Goal: Task Accomplishment & Management: Complete application form

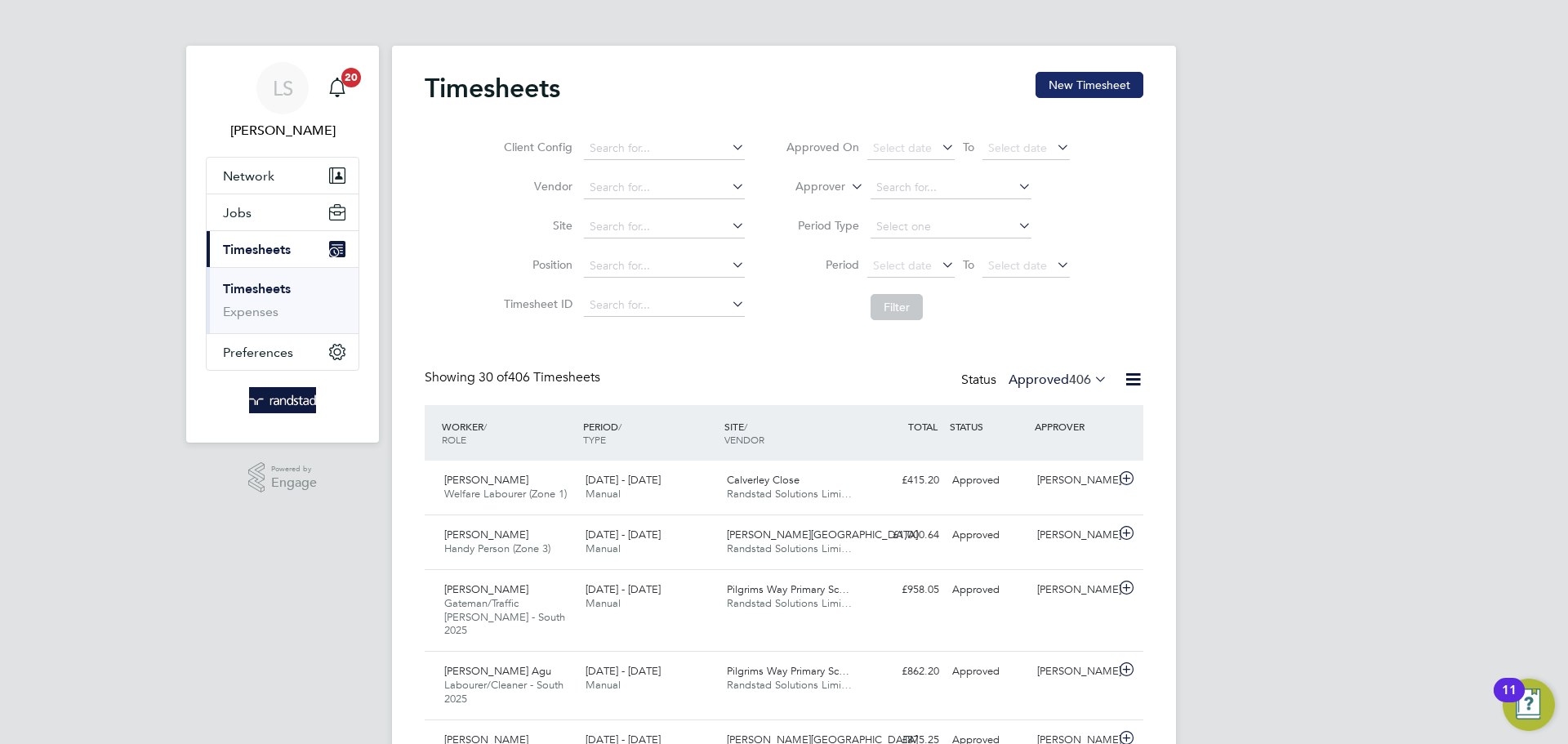
click at [1095, 85] on button "New Timesheet" at bounding box center [1088, 85] width 108 height 26
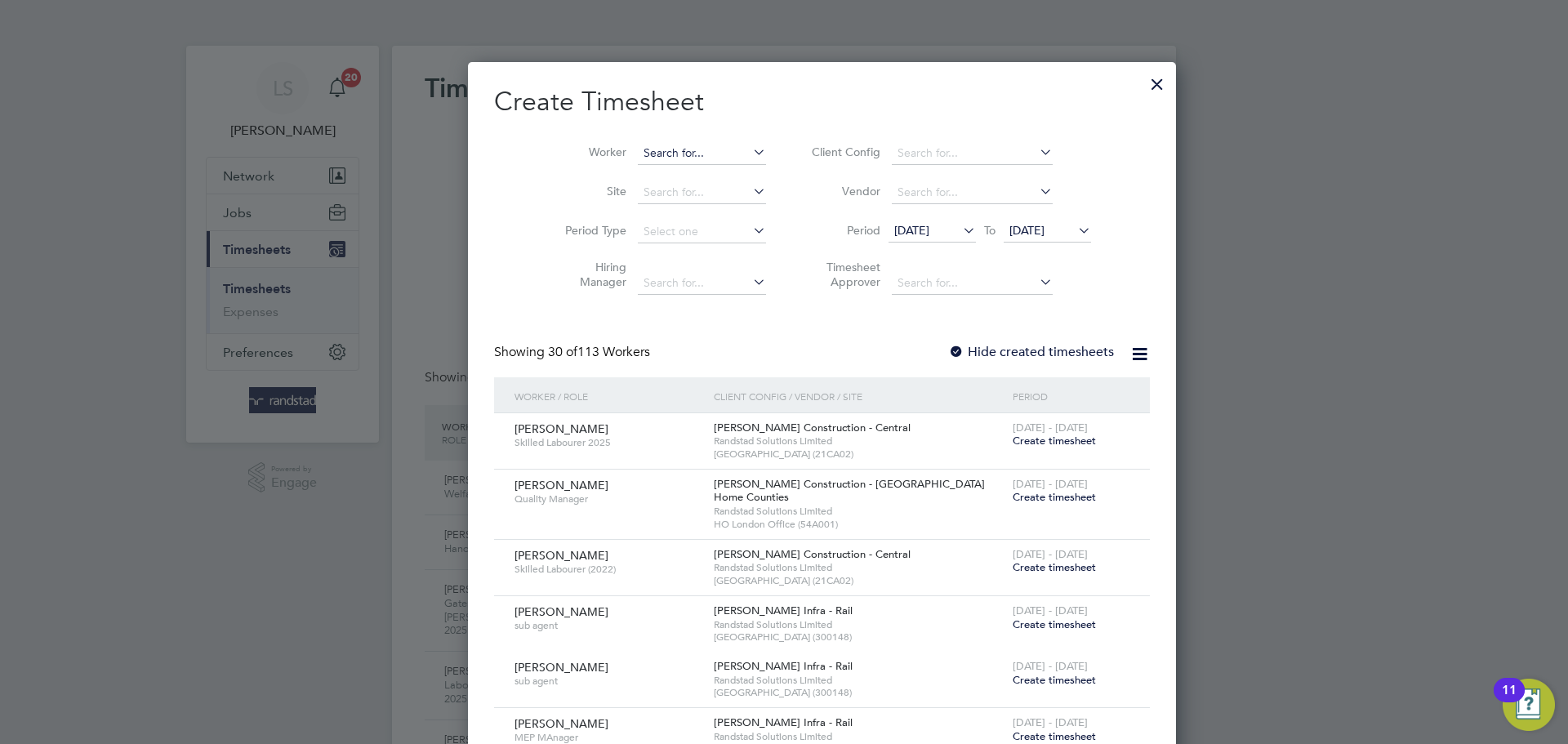
click at [650, 147] on input at bounding box center [701, 154] width 128 height 23
click at [637, 155] on input at bounding box center [701, 154] width 128 height 23
click at [634, 182] on li "[PERSON_NAME]" at bounding box center [674, 175] width 152 height 22
type input "[PERSON_NAME]"
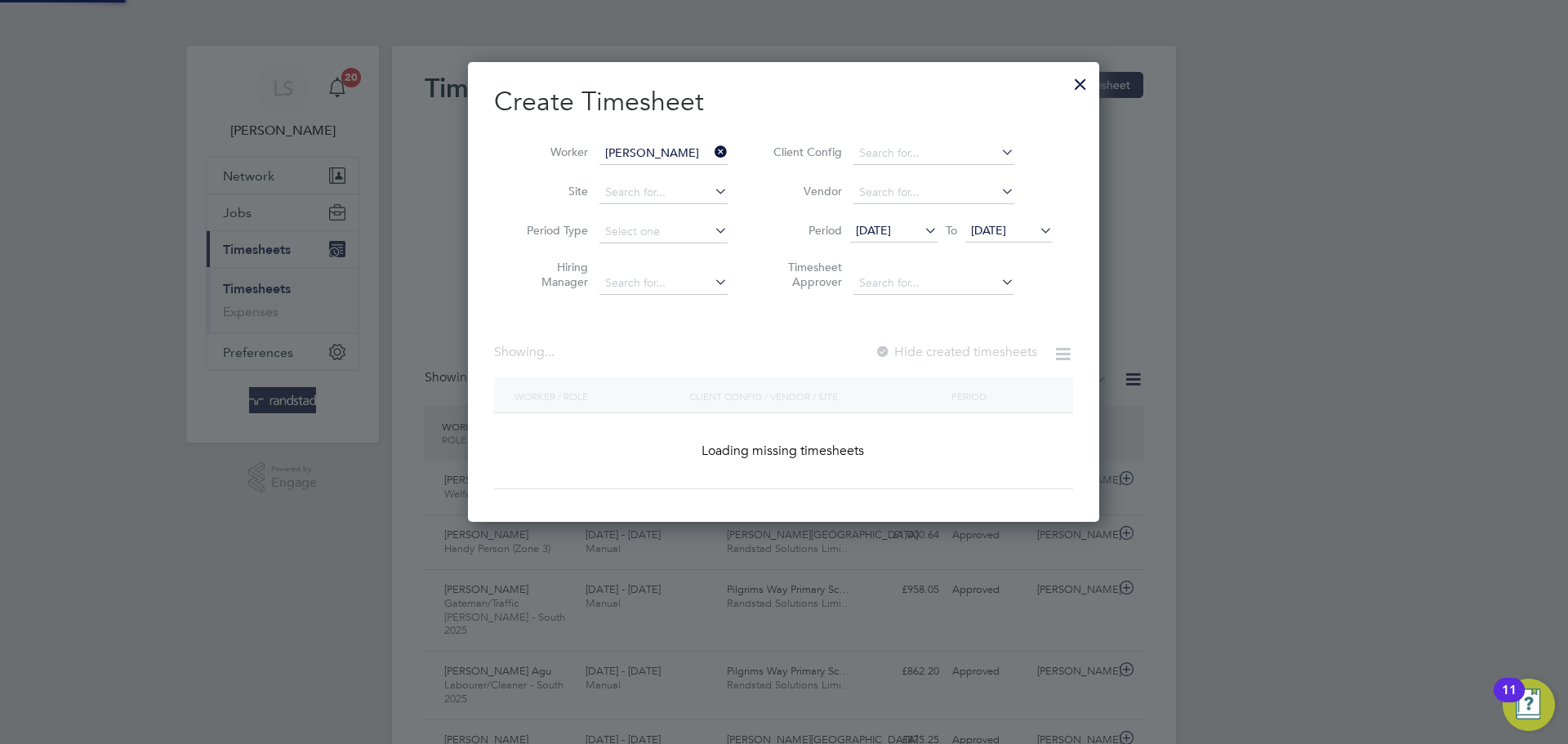
scroll to position [461, 632]
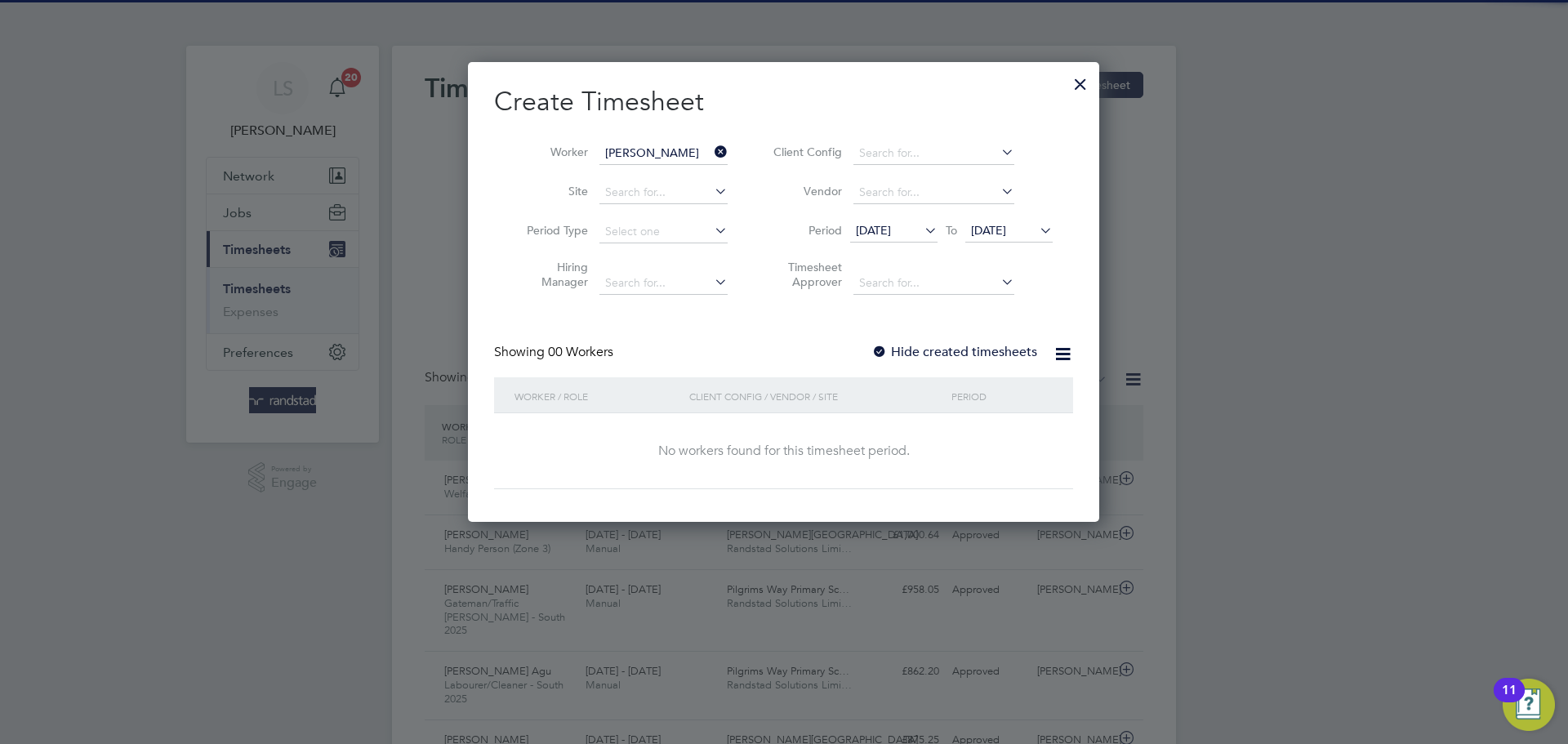
click at [887, 347] on div at bounding box center [880, 352] width 16 height 16
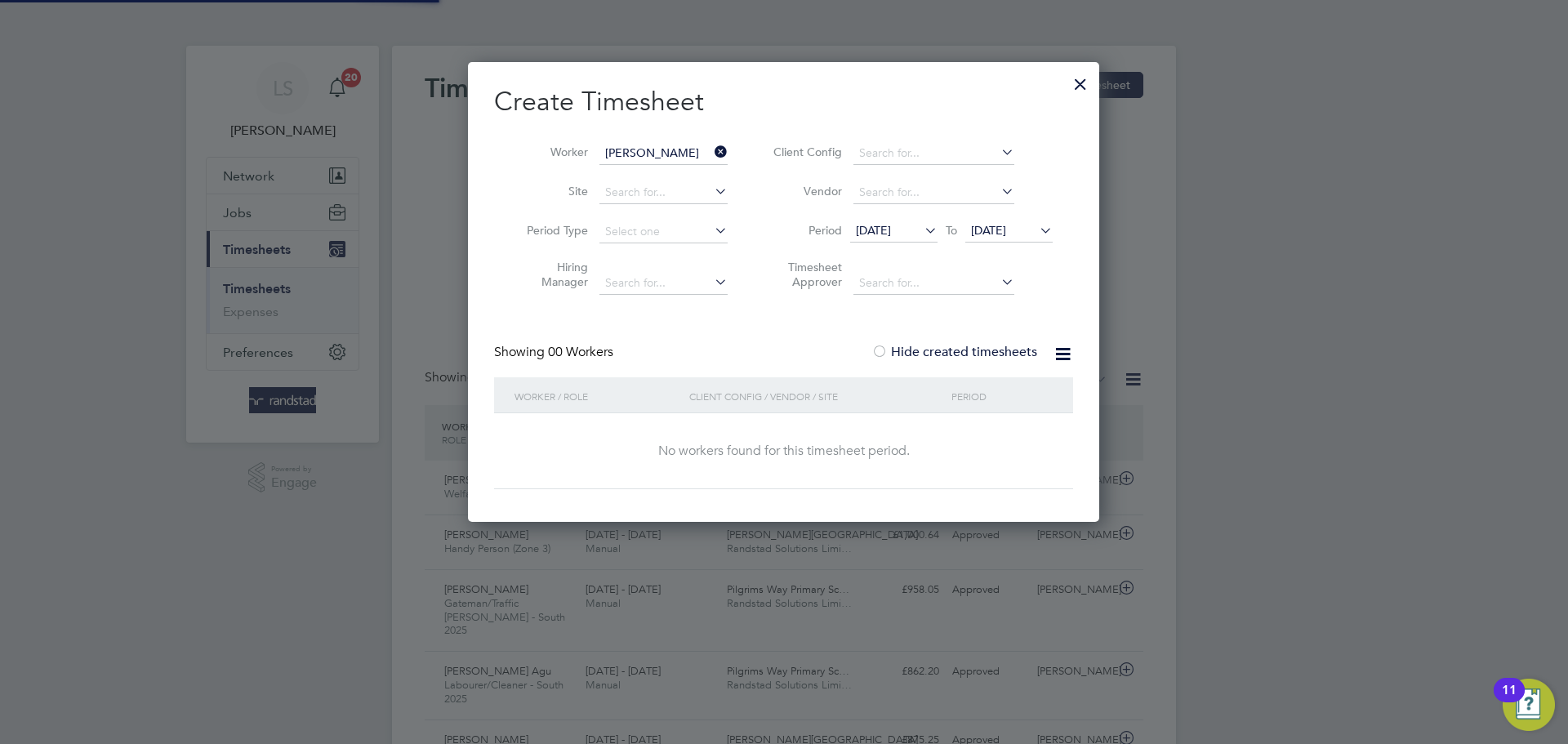
click at [1006, 223] on span "[DATE]" at bounding box center [988, 230] width 35 height 15
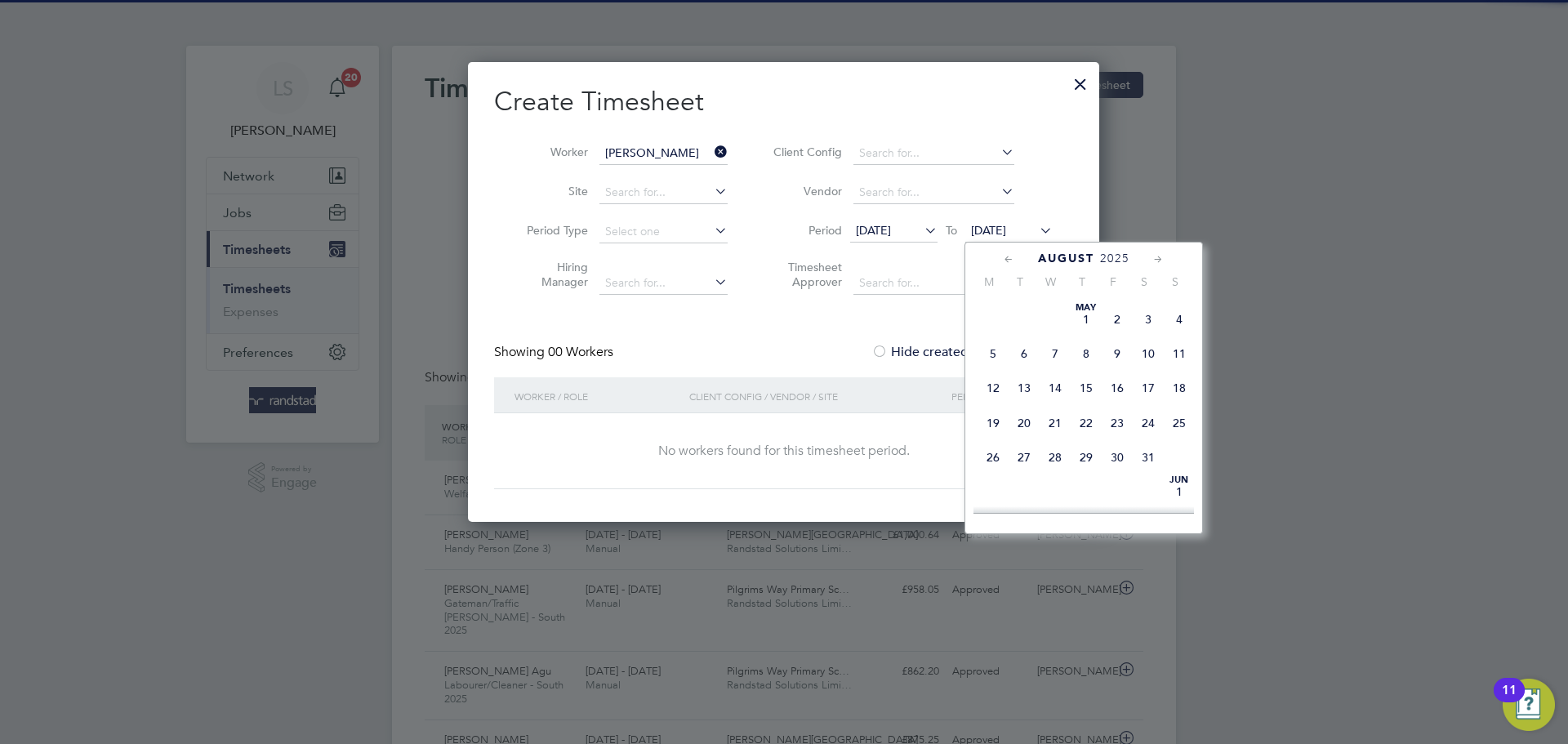
scroll to position [617, 0]
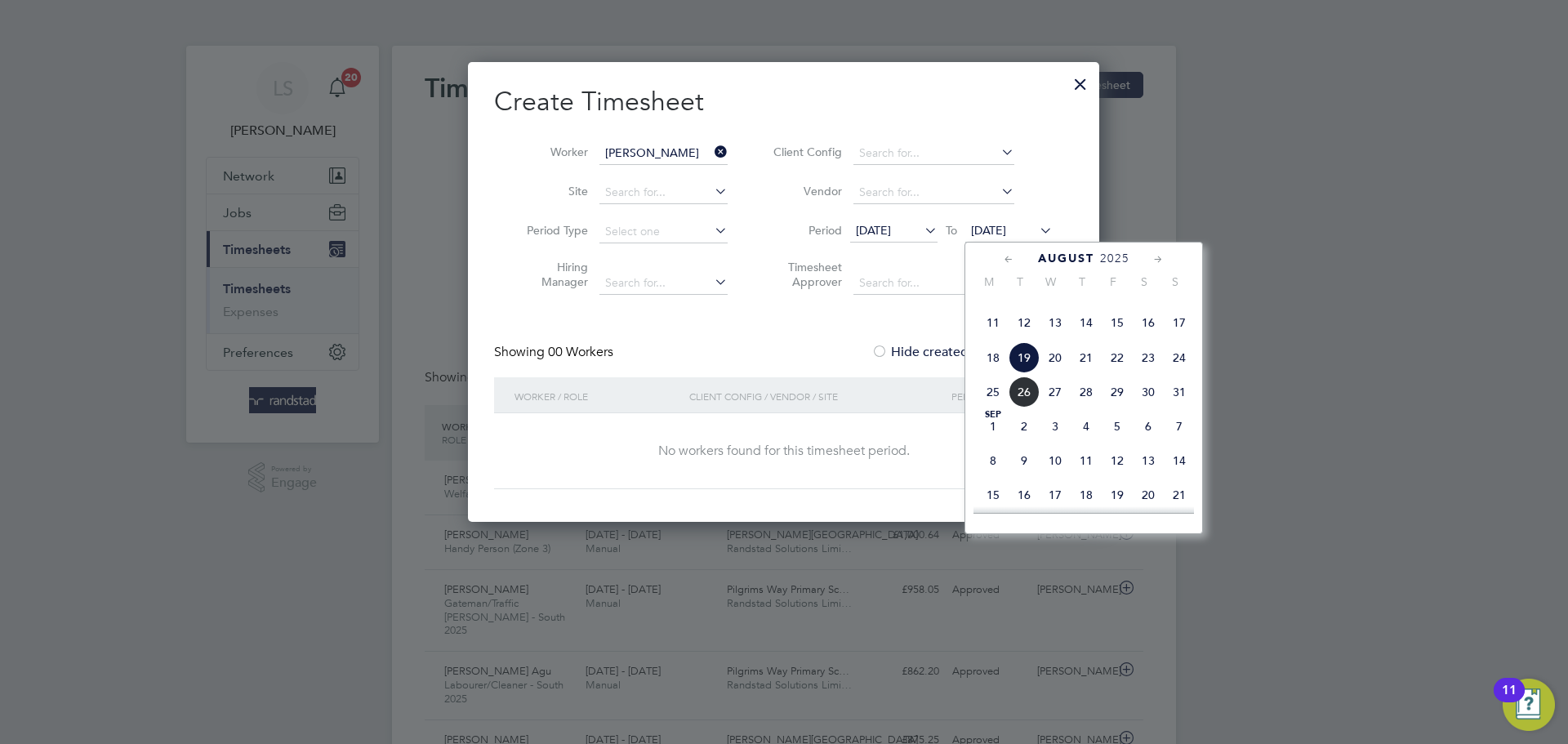
click at [1035, 407] on span "26" at bounding box center [1024, 392] width 31 height 31
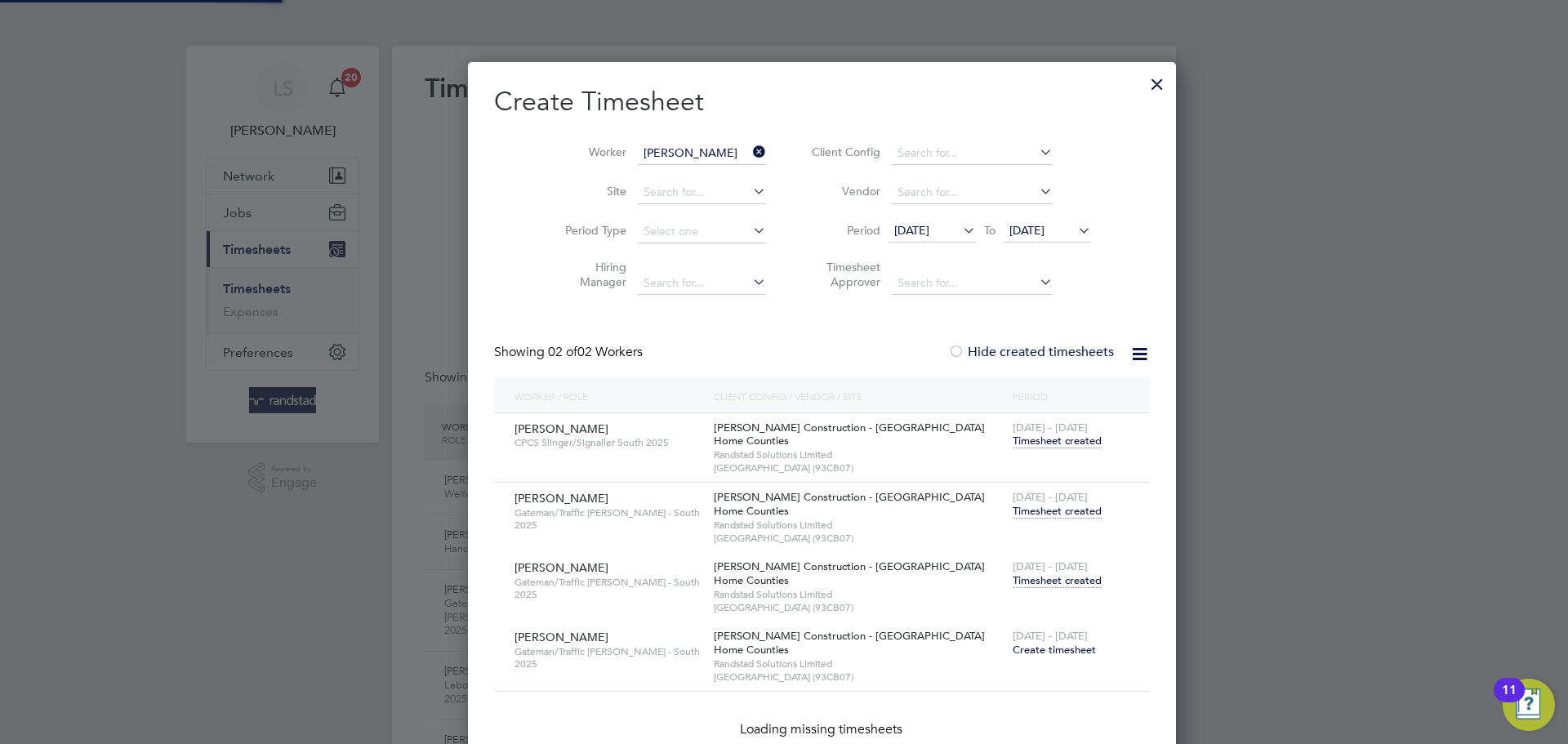
scroll to position [664, 633]
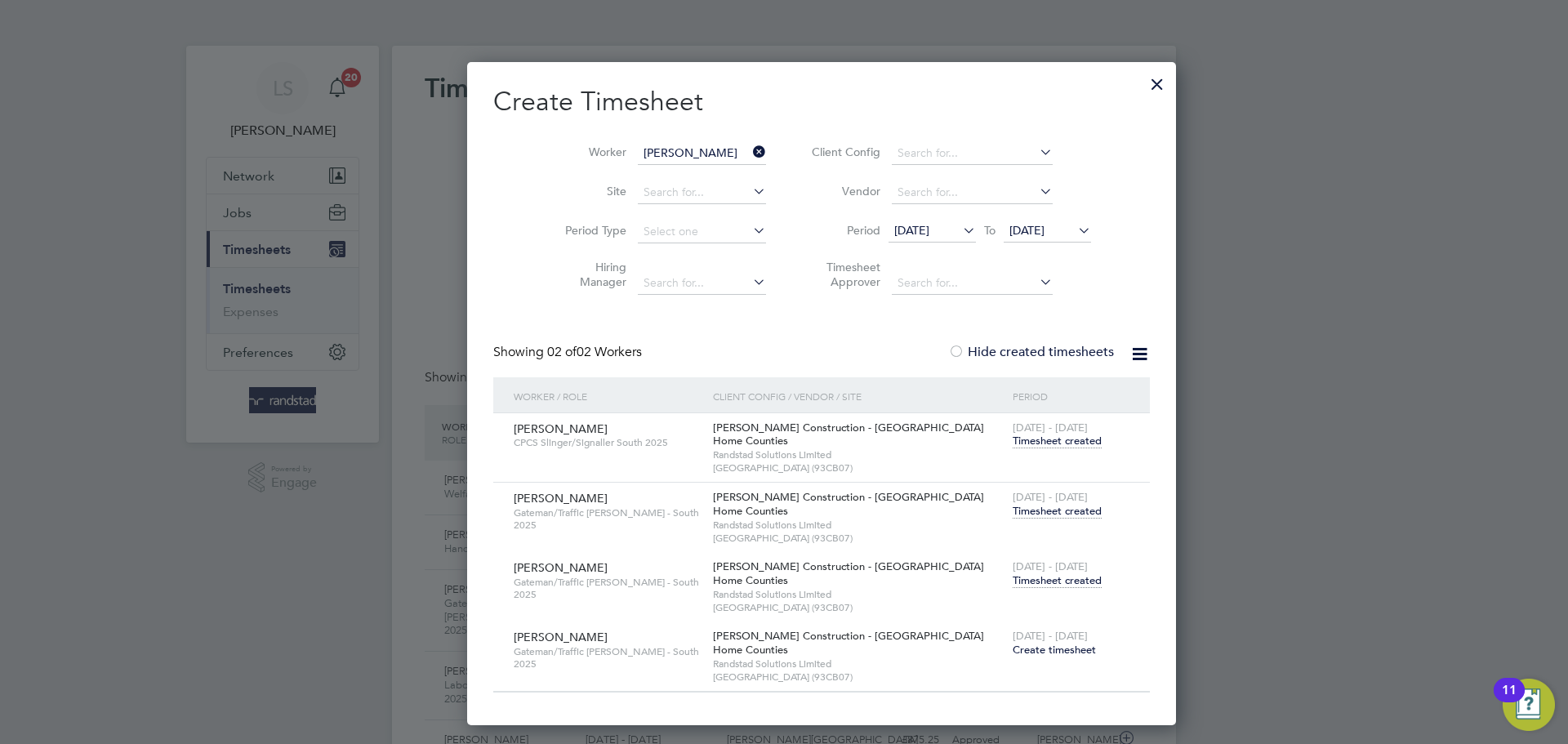
click at [1013, 576] on span "Timesheet created" at bounding box center [1057, 581] width 89 height 15
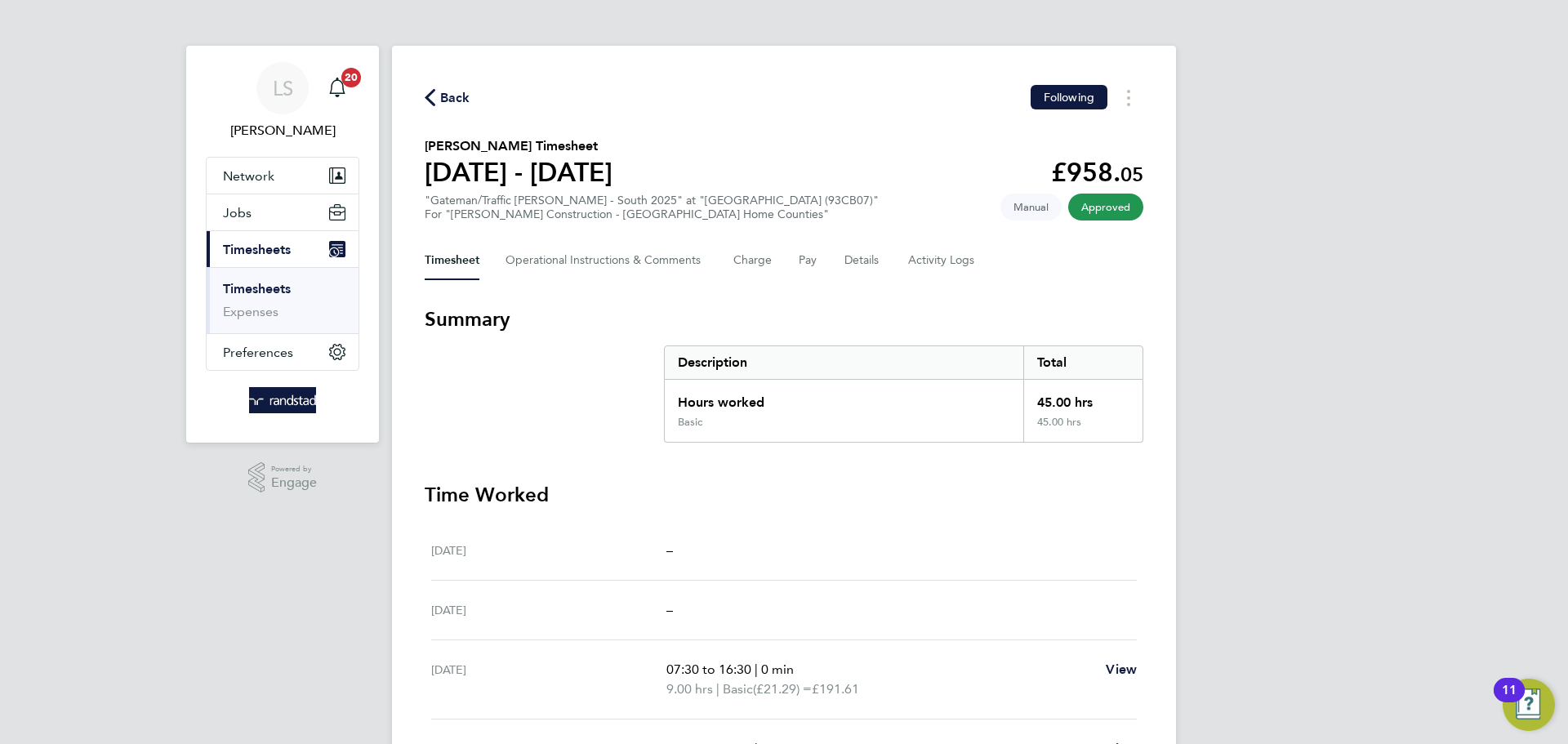
click at [459, 94] on span "Back" at bounding box center [455, 98] width 30 height 20
click at [0, 0] on input "[PERSON_NAME]" at bounding box center [0, 0] width 0 height 0
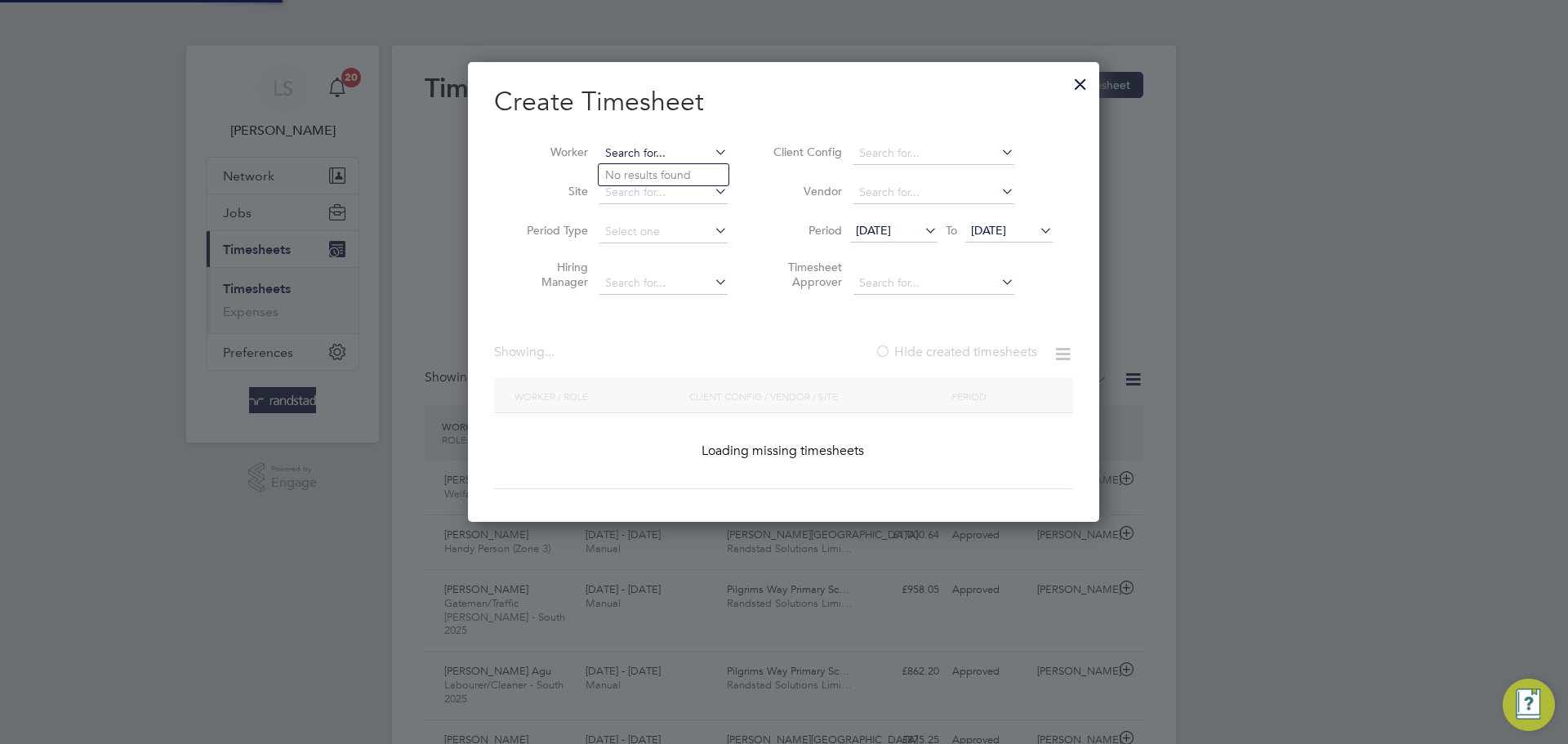
scroll to position [42, 142]
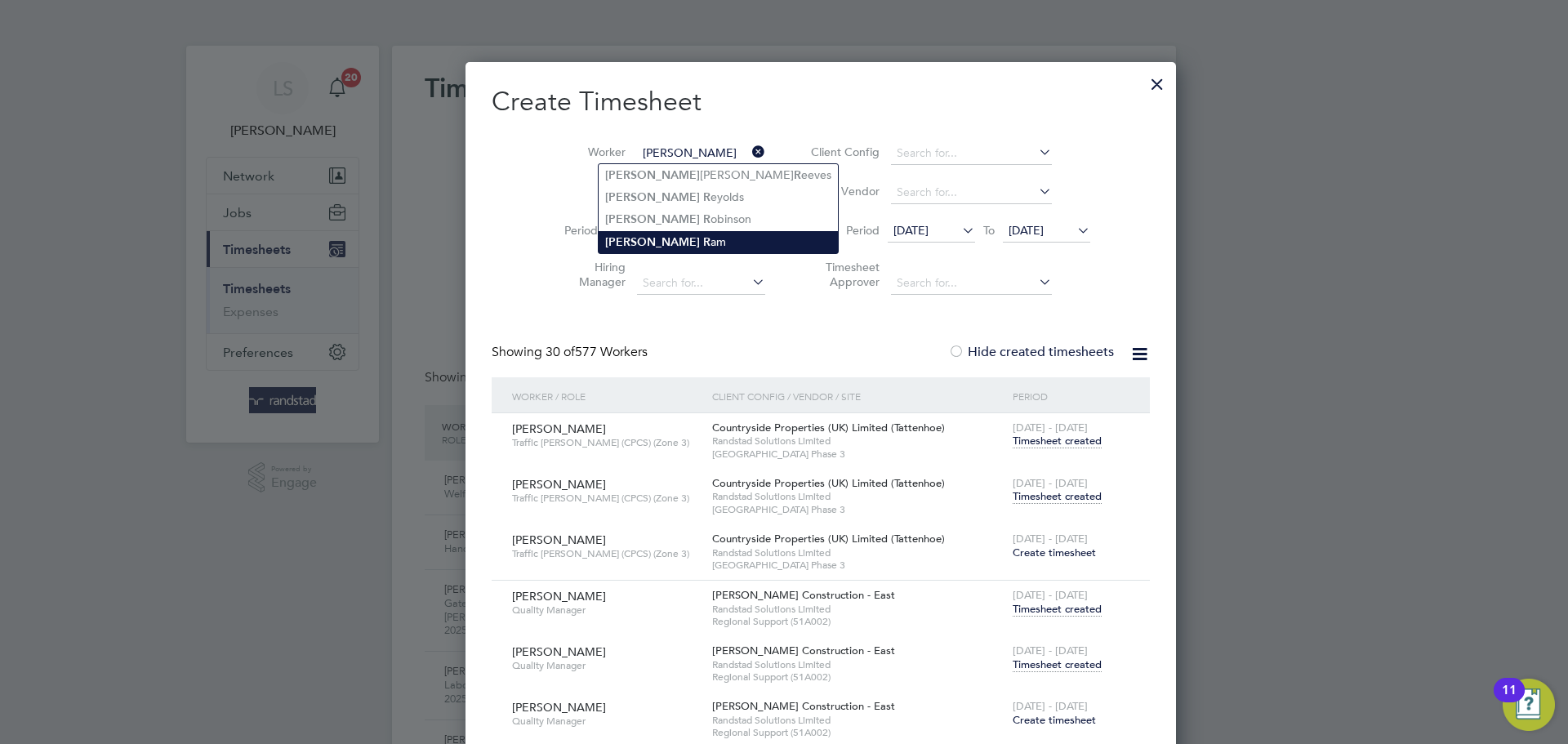
click at [667, 246] on li "[PERSON_NAME] am" at bounding box center [718, 241] width 239 height 22
type input "[PERSON_NAME]"
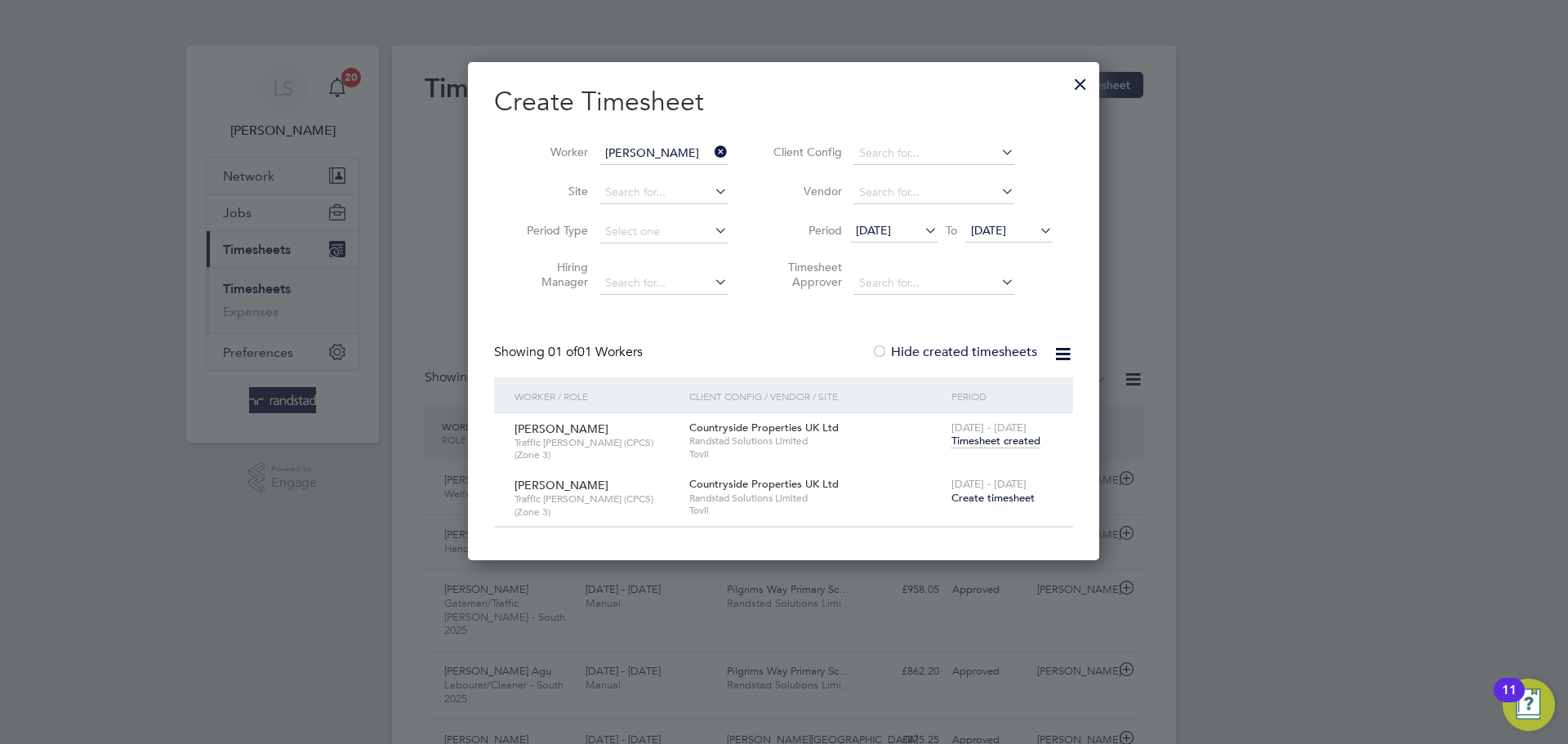
click at [961, 439] on span "Timesheet created" at bounding box center [996, 441] width 89 height 15
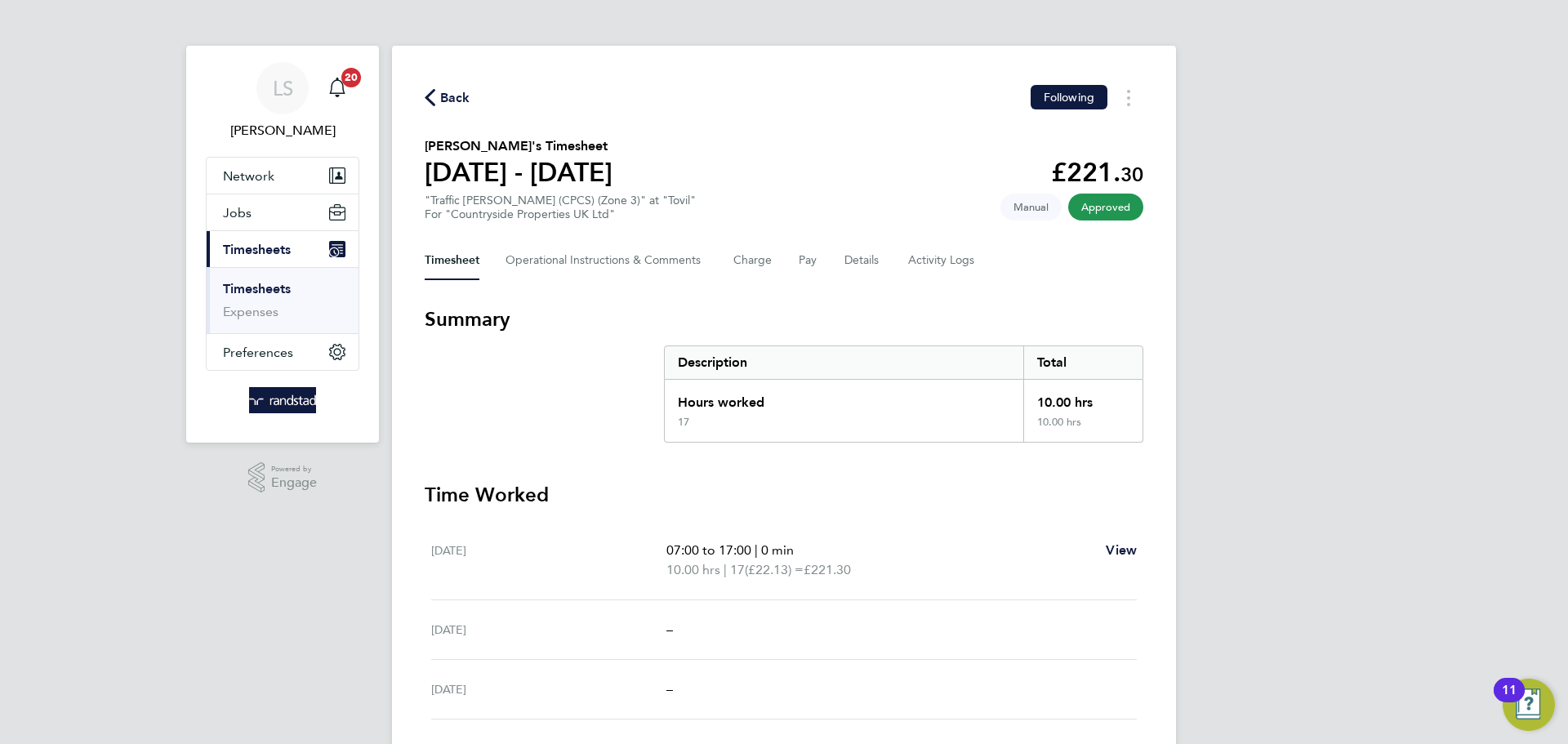
click at [462, 94] on span "Back" at bounding box center [455, 98] width 30 height 20
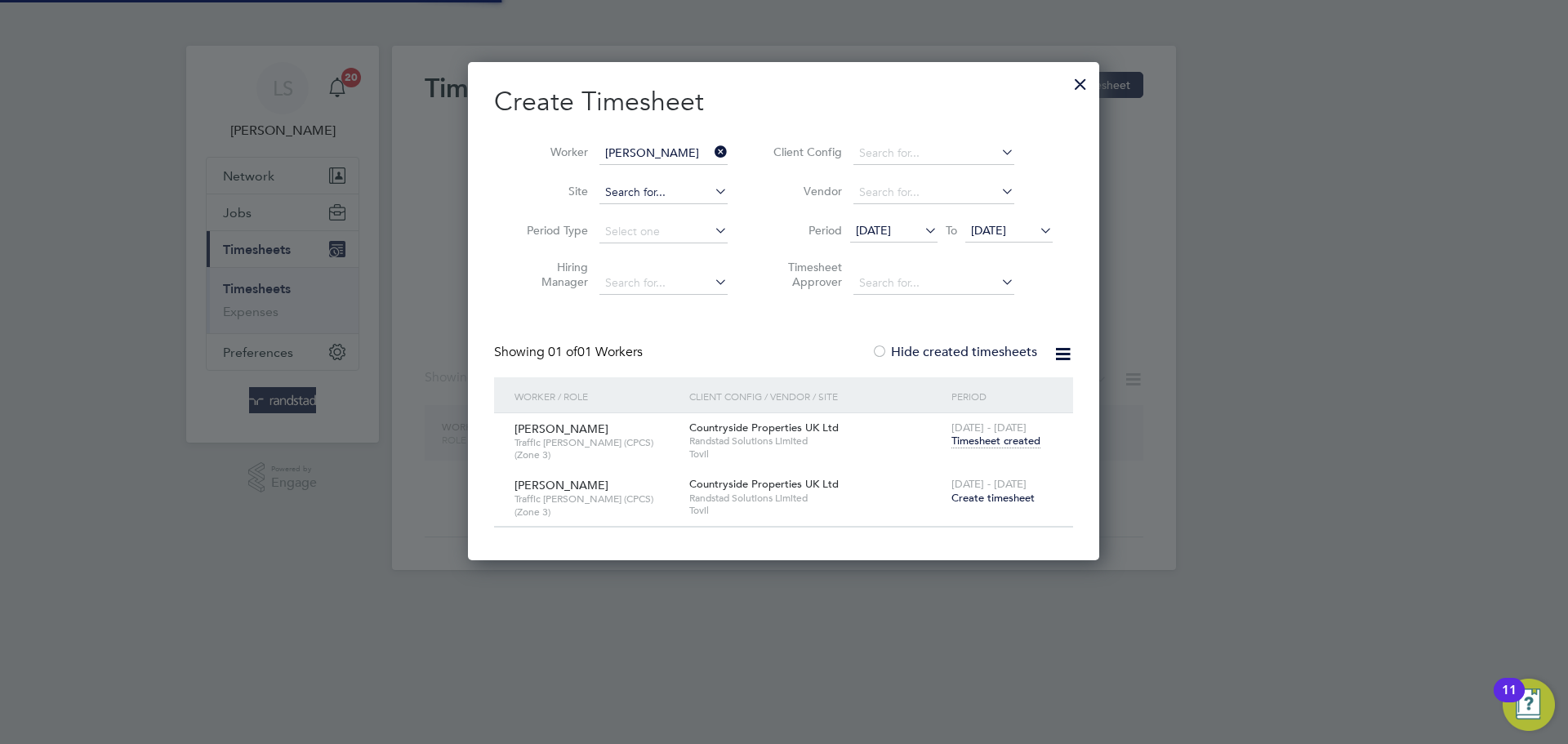
click at [607, 193] on input at bounding box center [664, 193] width 128 height 23
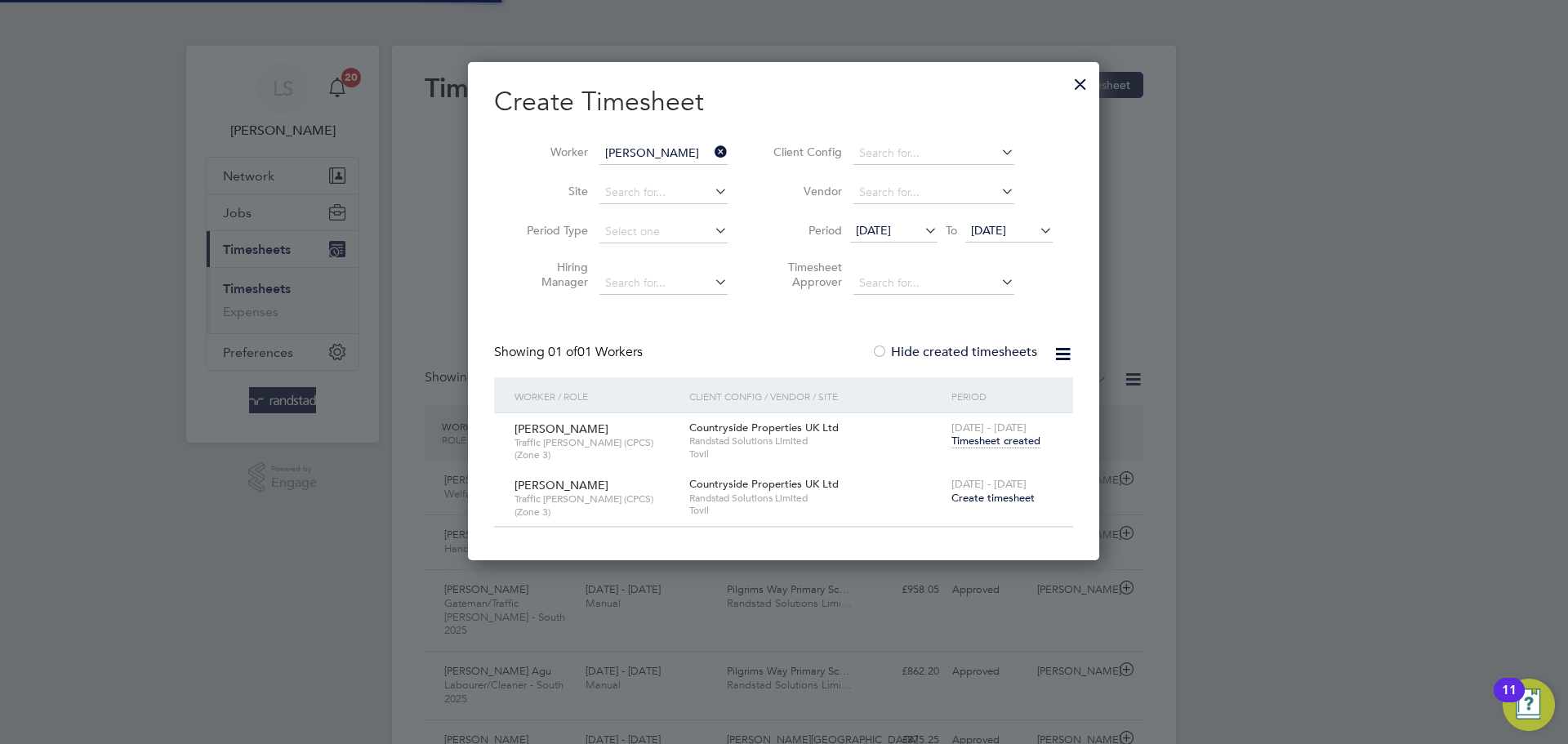
scroll to position [42, 142]
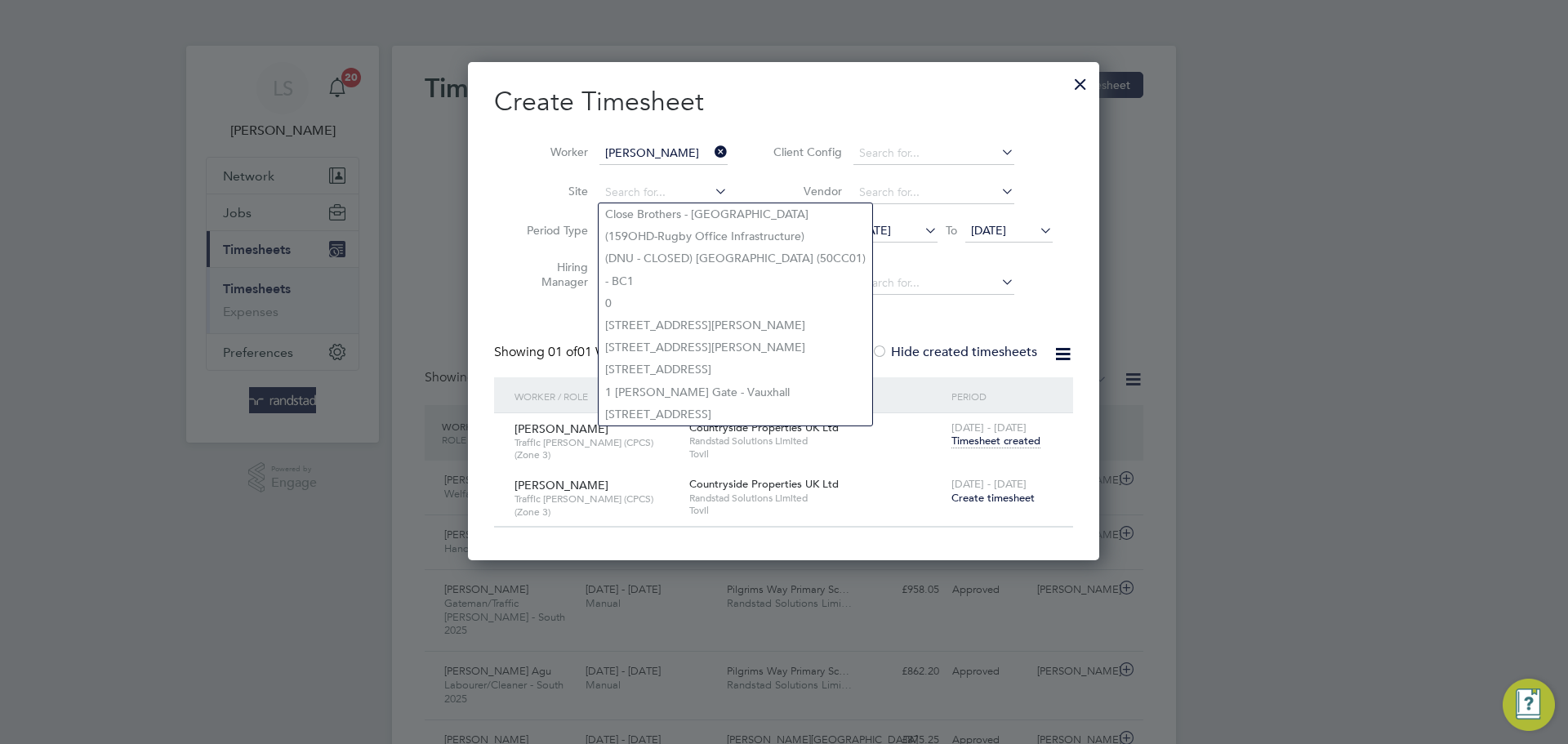
click at [711, 153] on icon at bounding box center [711, 152] width 0 height 23
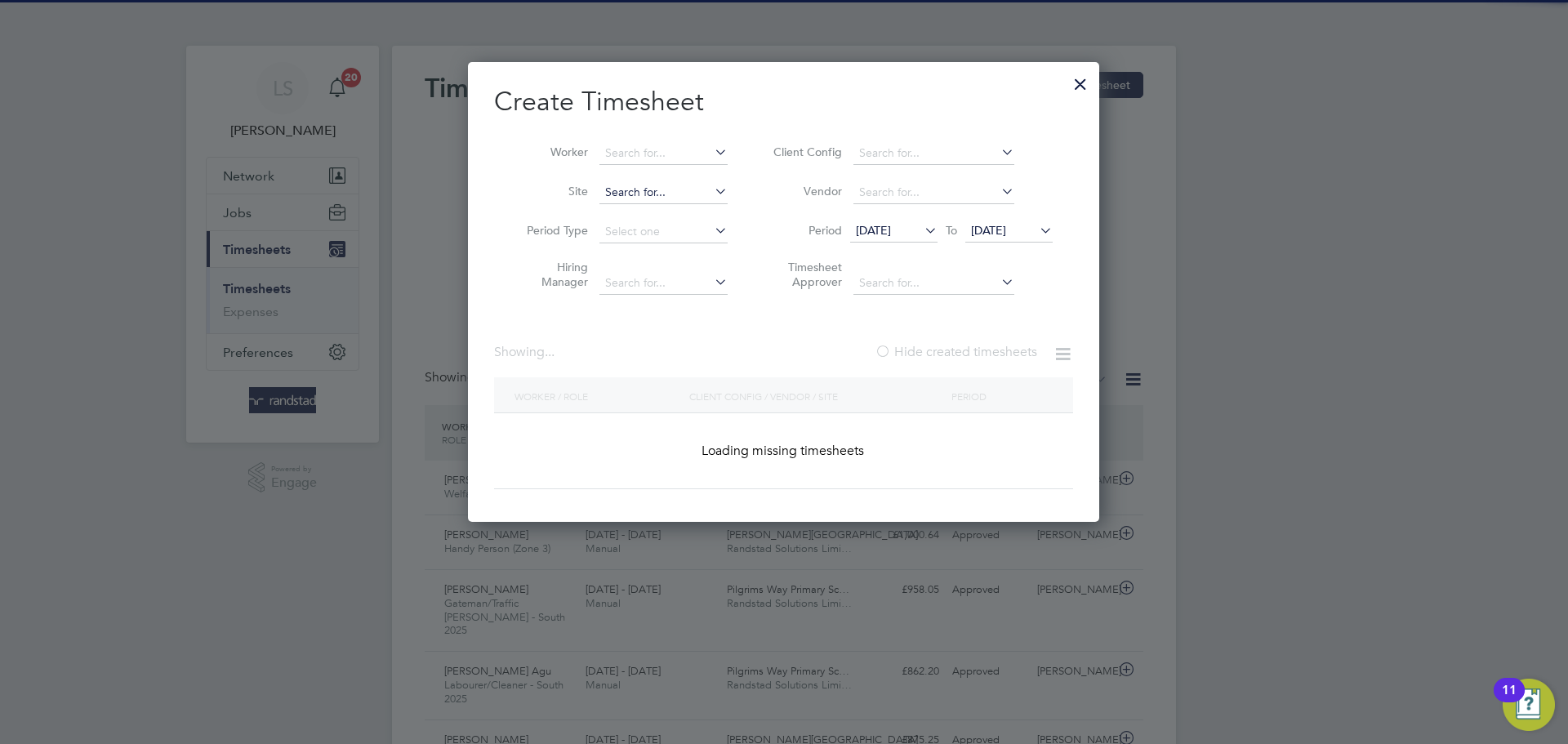
click at [638, 186] on input at bounding box center [664, 193] width 128 height 23
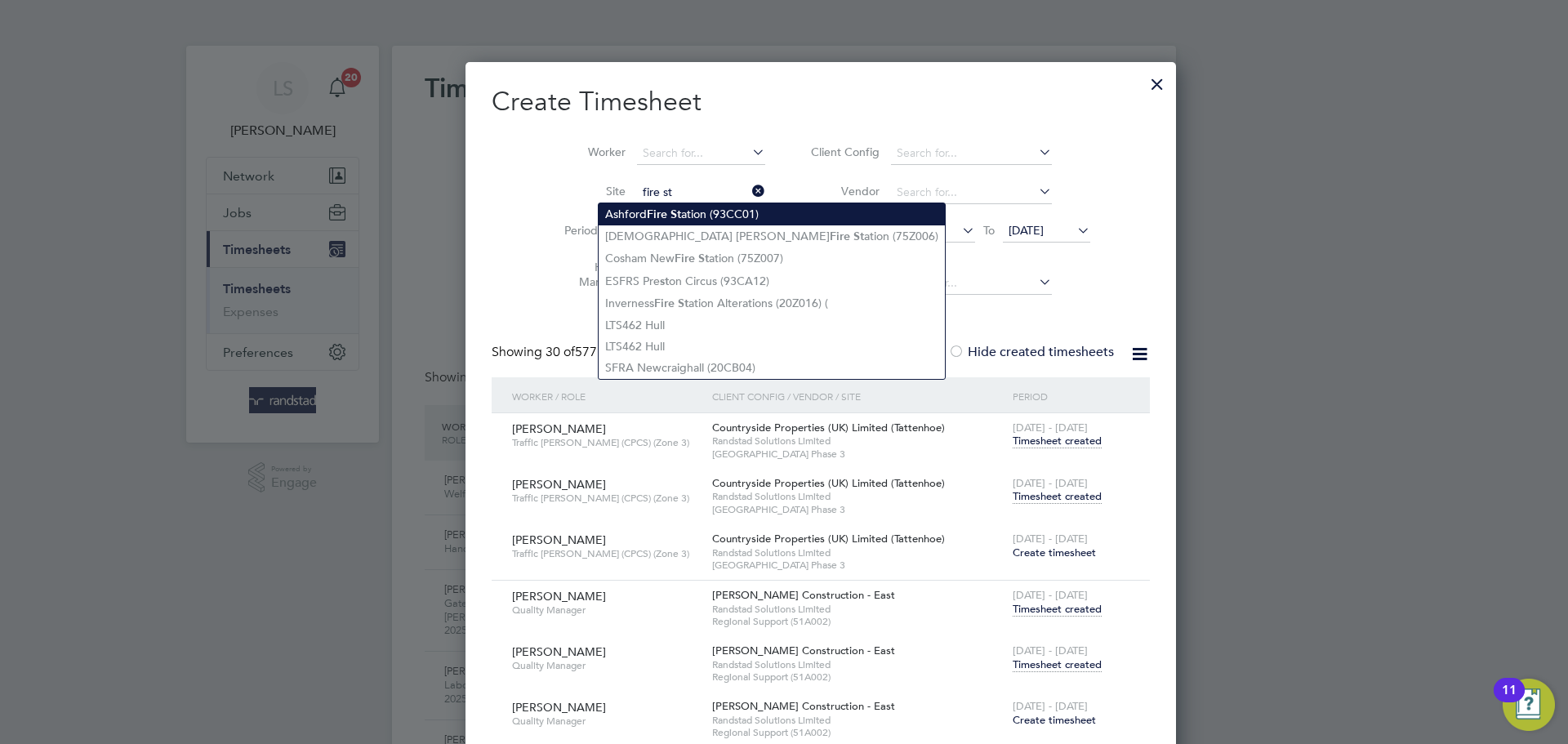
click at [657, 213] on b "Fire" at bounding box center [656, 214] width 21 height 14
type input "[GEOGRAPHIC_DATA] (93CC01)"
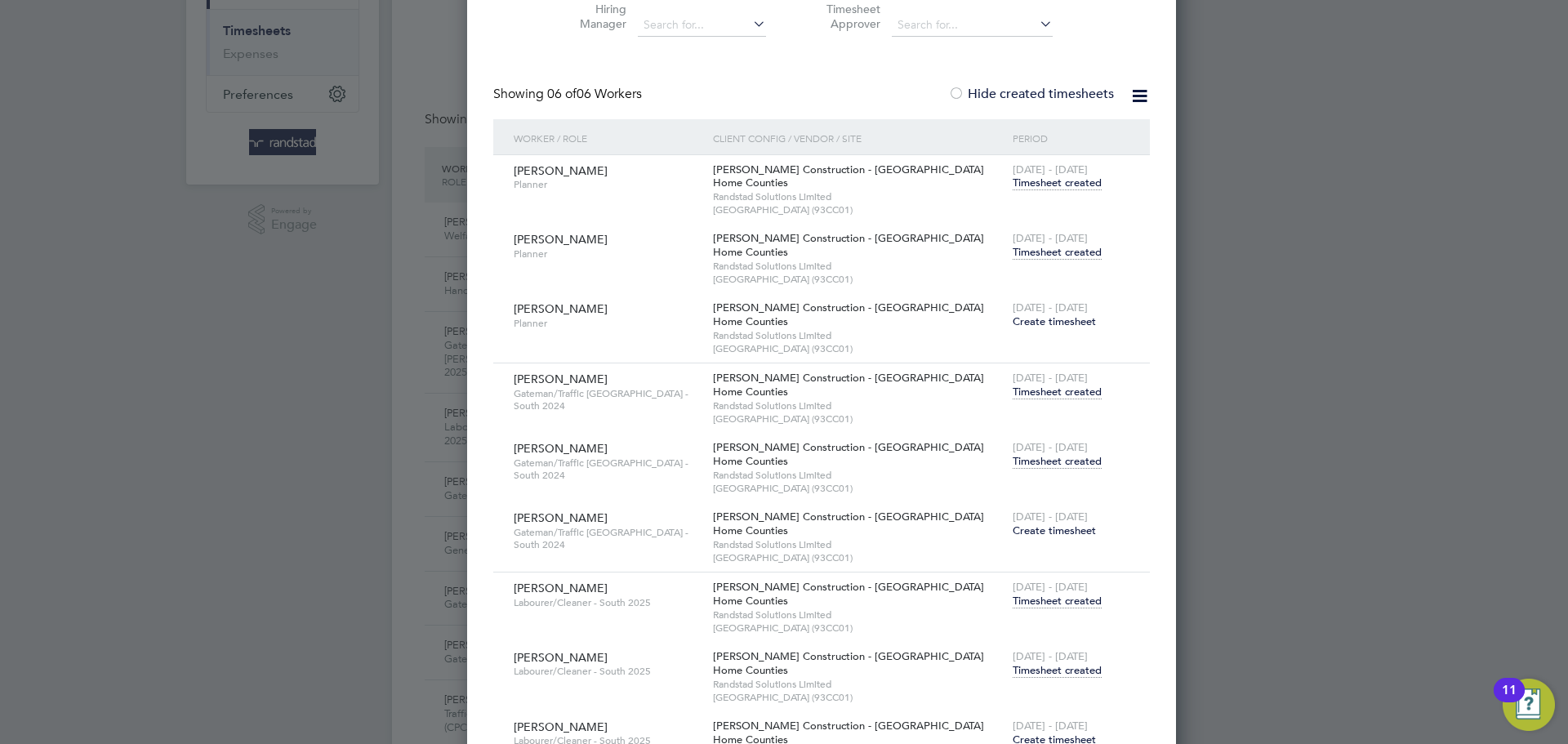
click at [1013, 458] on span "Timesheet created" at bounding box center [1057, 462] width 89 height 15
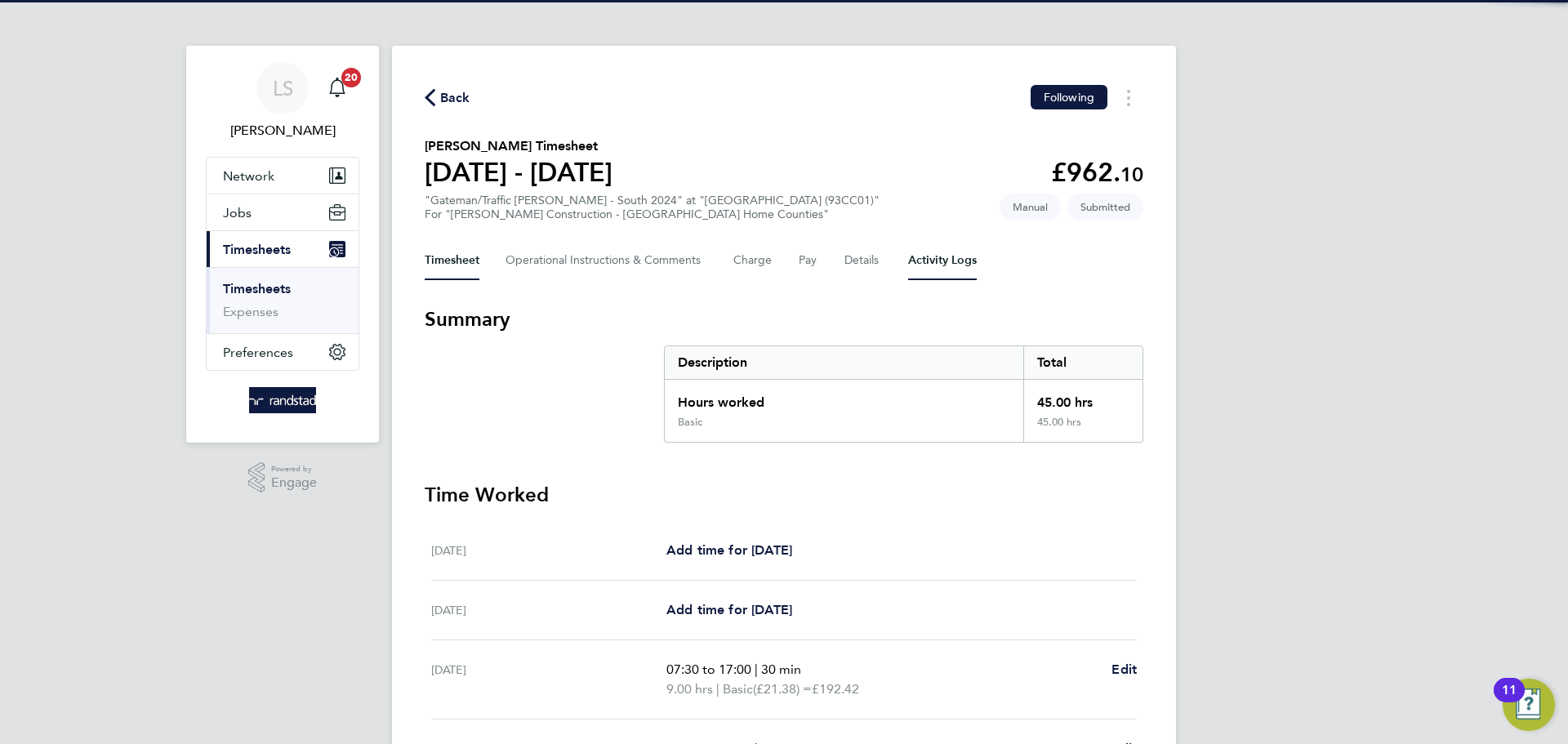
click at [940, 259] on Logs-tab "Activity Logs" at bounding box center [942, 260] width 69 height 39
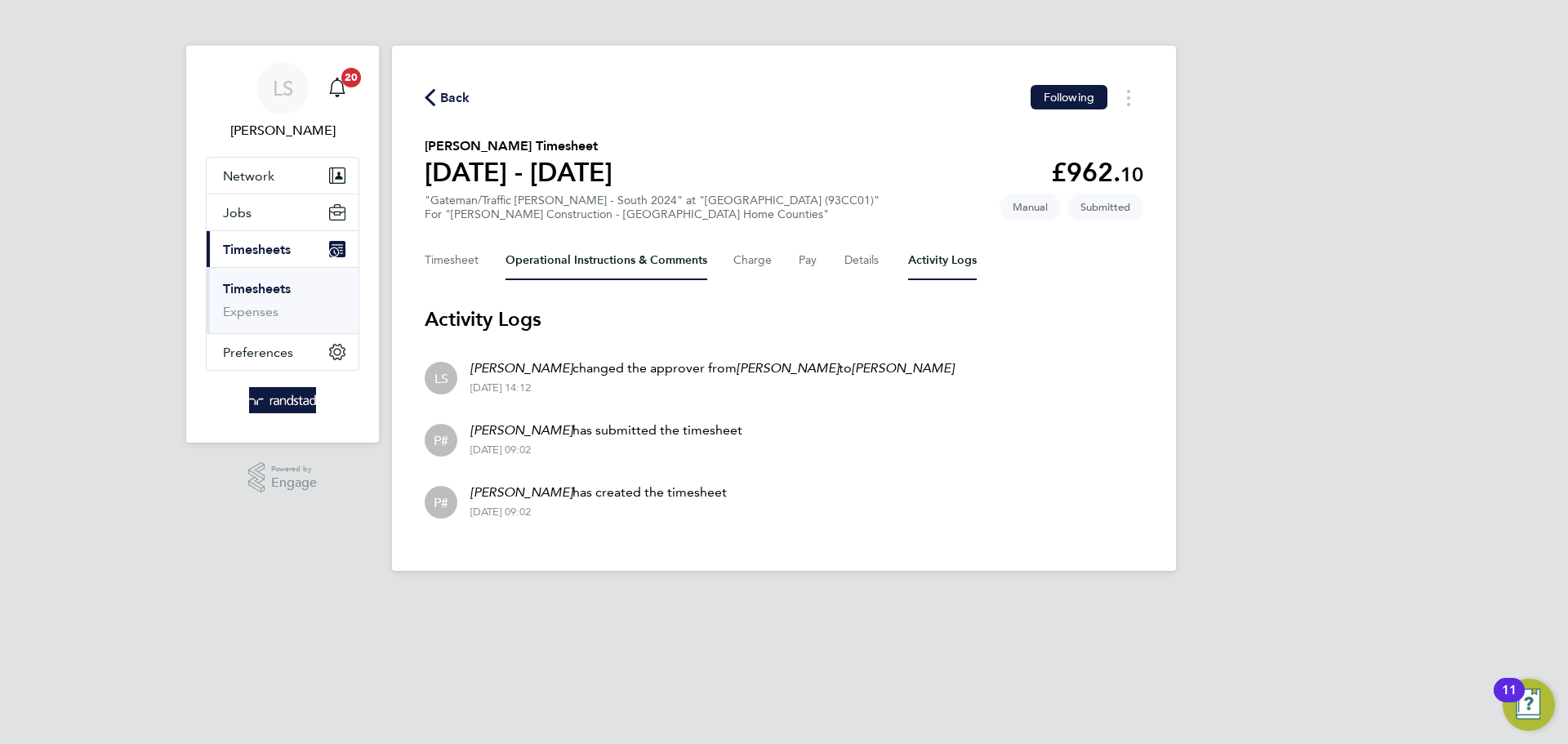
click at [544, 267] on Comments-tab "Operational Instructions & Comments" at bounding box center [606, 260] width 202 height 39
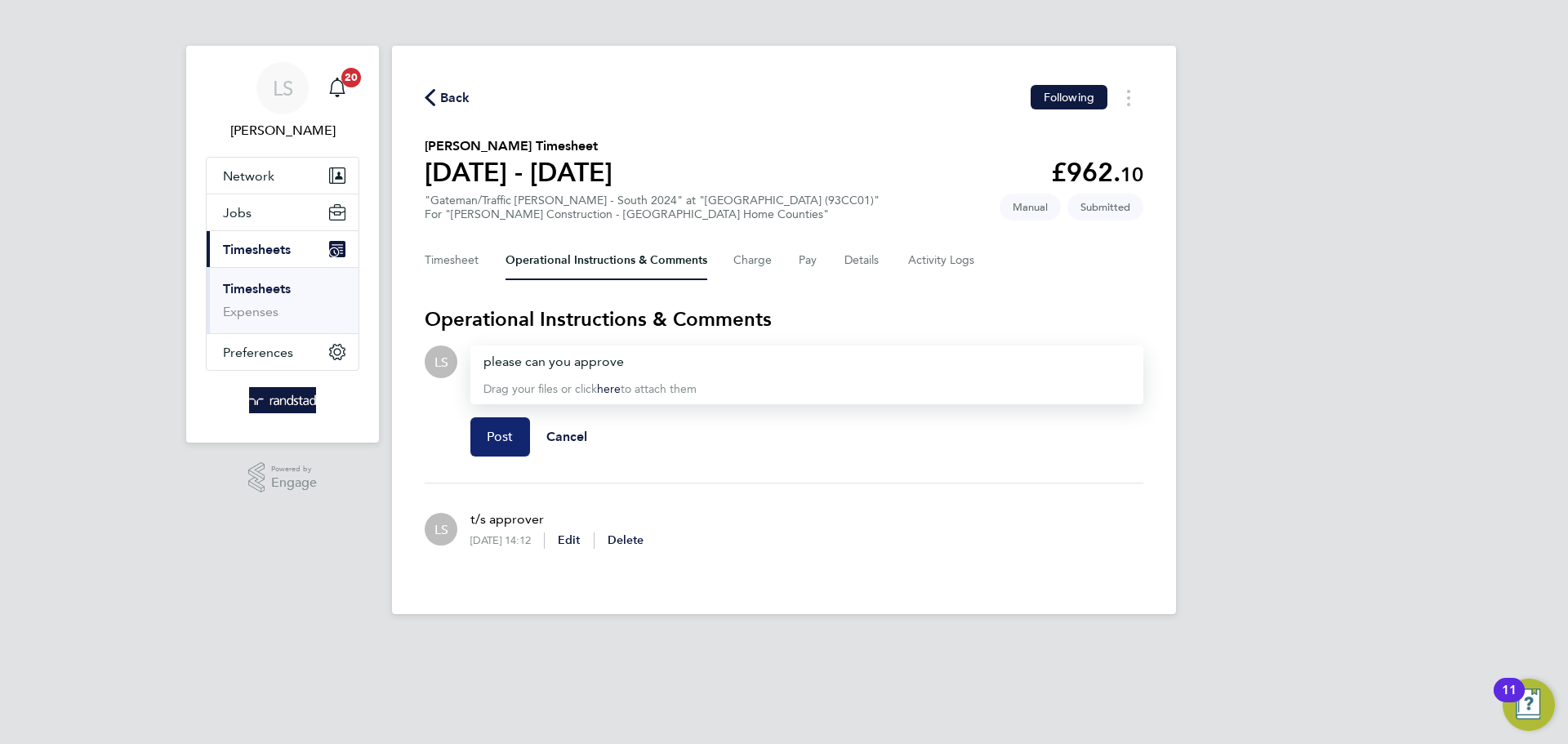
click at [502, 434] on span "Post" at bounding box center [499, 437] width 27 height 16
